Goal: Task Accomplishment & Management: Use online tool/utility

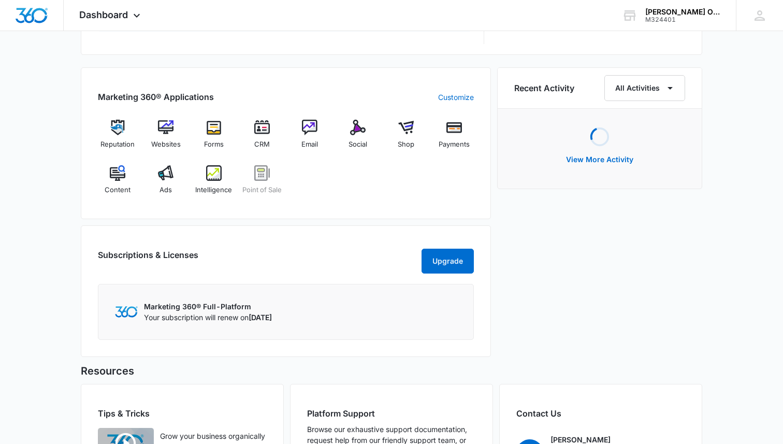
scroll to position [602, 0]
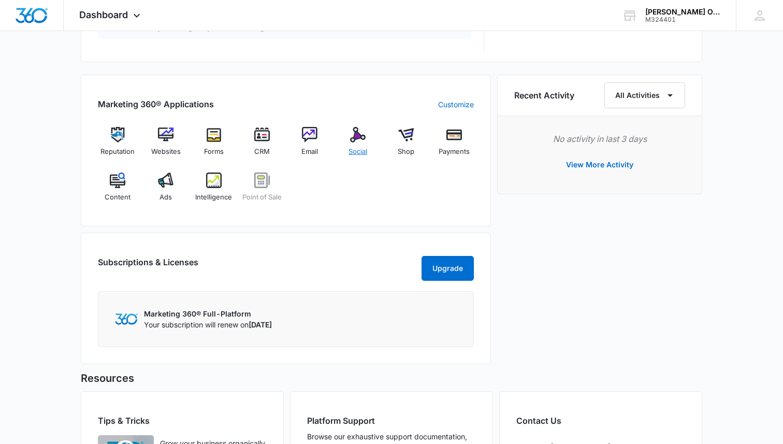
click at [356, 147] on span "Social" at bounding box center [358, 152] width 19 height 10
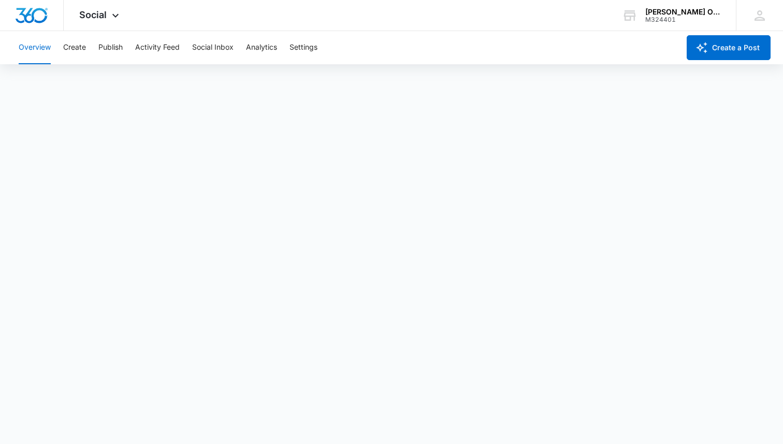
scroll to position [3, 0]
click at [76, 47] on button "Create" at bounding box center [74, 47] width 23 height 33
click at [39, 52] on button "Overview" at bounding box center [35, 47] width 32 height 33
